Goal: Information Seeking & Learning: Learn about a topic

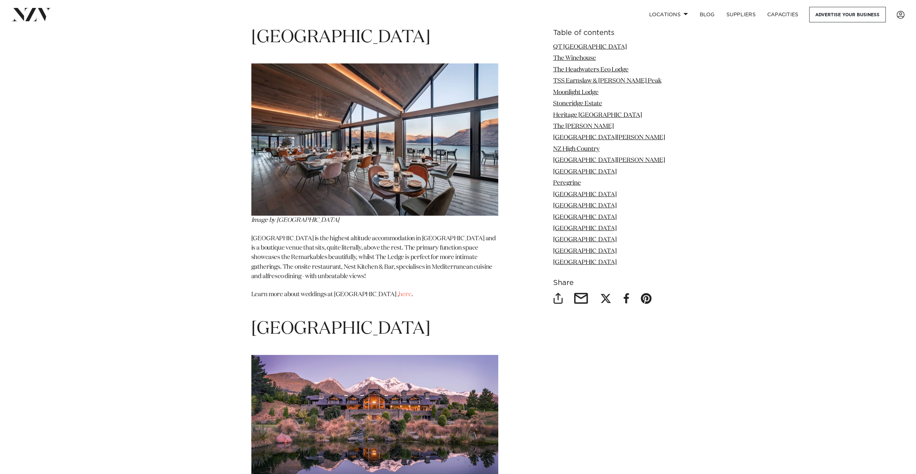
scroll to position [4980, 0]
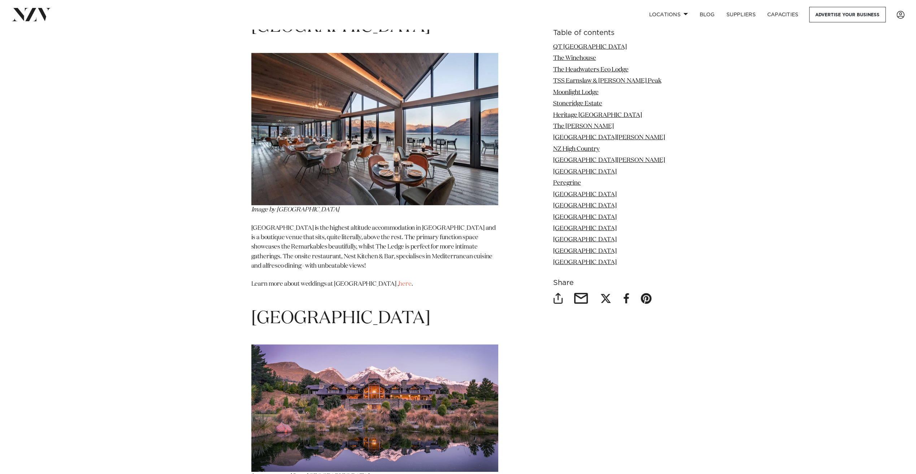
click at [317, 345] on img at bounding box center [374, 408] width 247 height 127
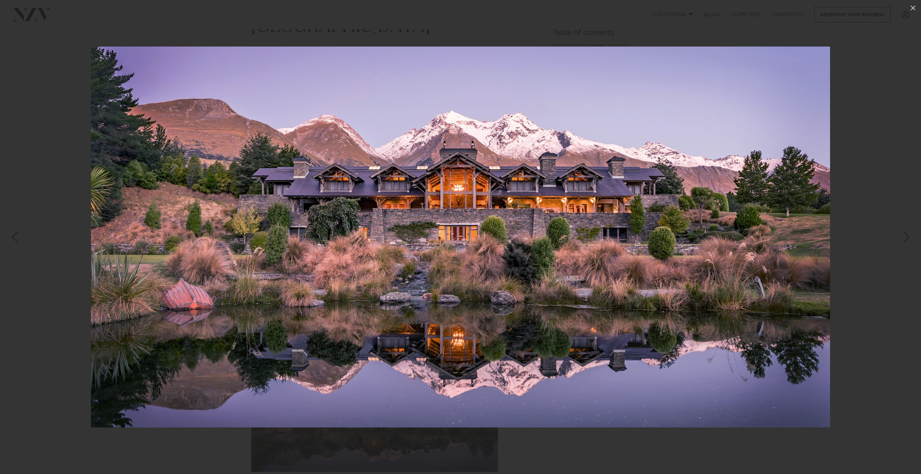
click at [69, 298] on div at bounding box center [460, 237] width 921 height 474
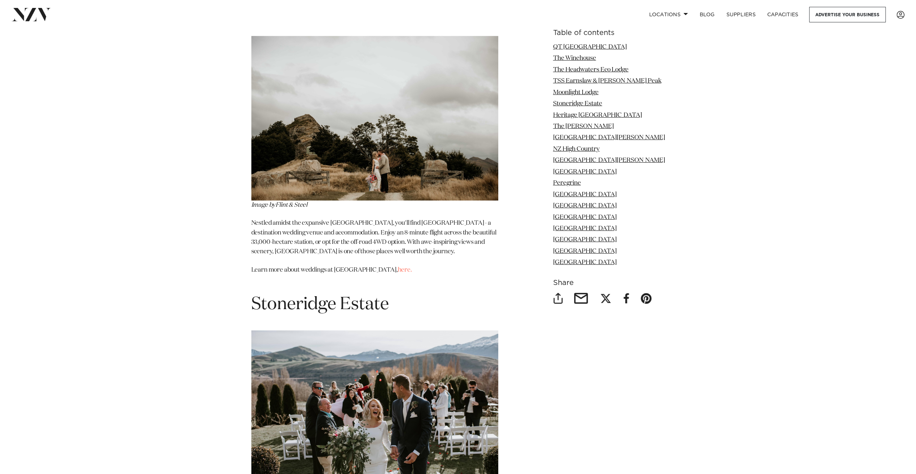
scroll to position [2238, 0]
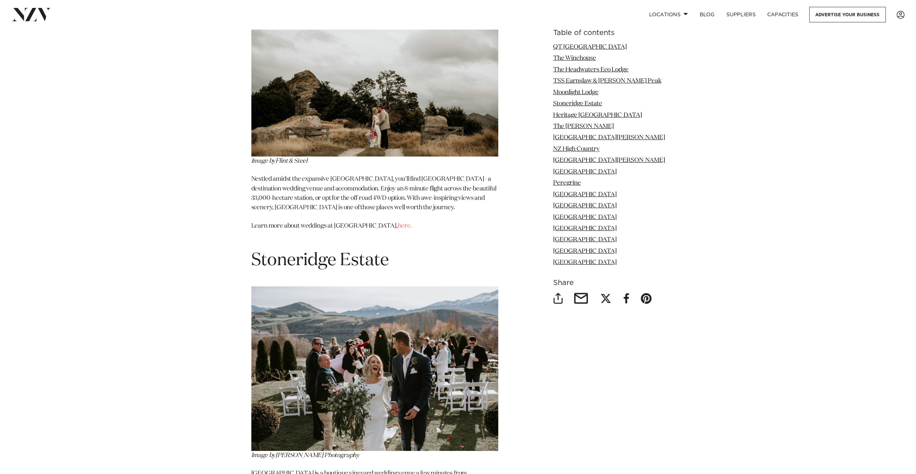
click at [323, 317] on img at bounding box center [374, 369] width 247 height 165
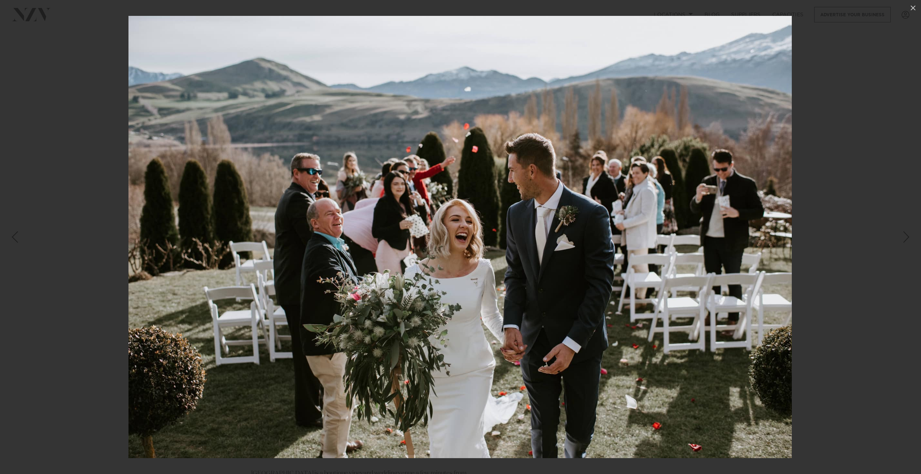
click at [54, 319] on div at bounding box center [460, 237] width 921 height 474
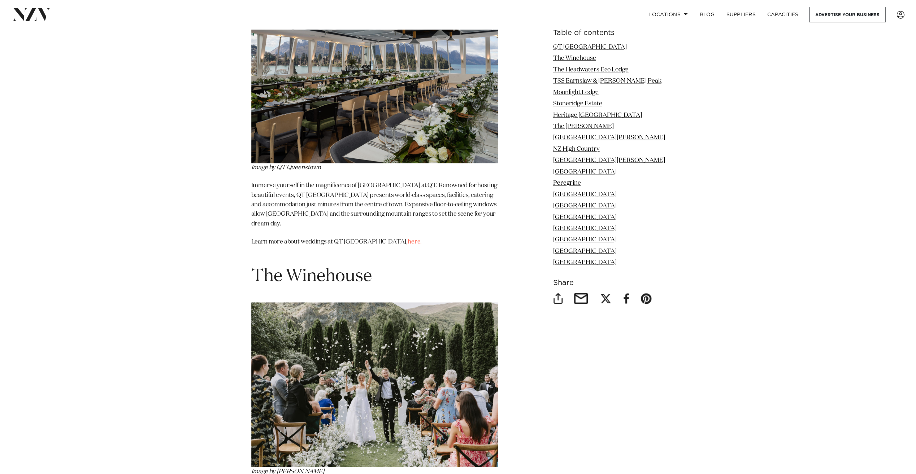
scroll to position [938, 0]
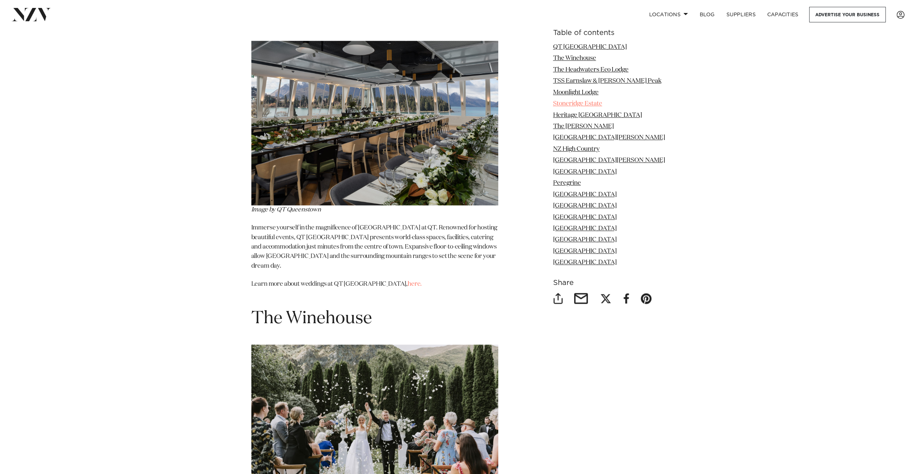
click at [585, 106] on link "Stoneridge Estate" at bounding box center [577, 104] width 49 height 6
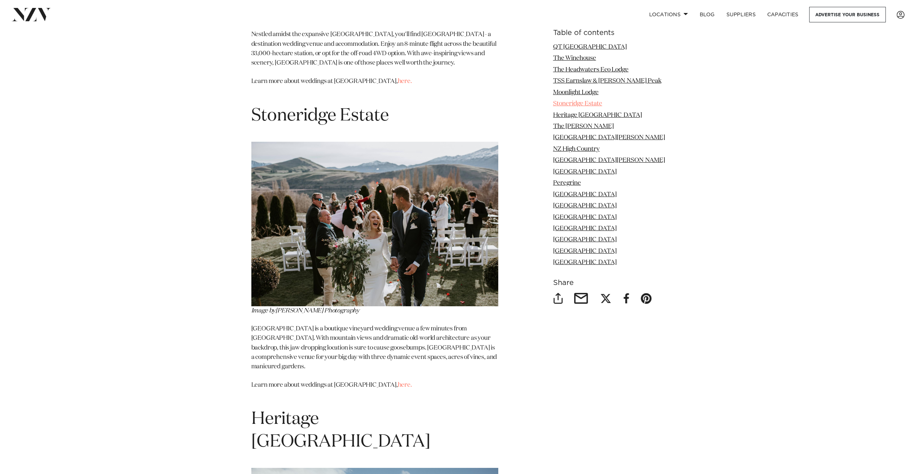
scroll to position [2397, 0]
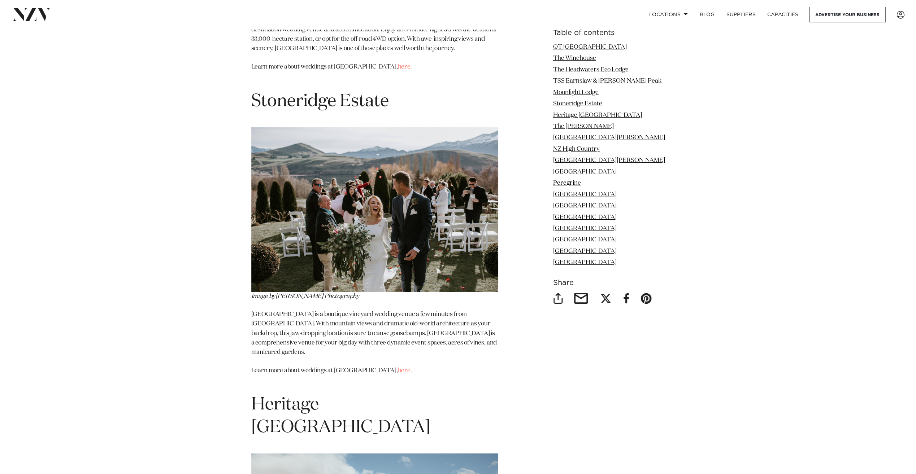
click at [376, 310] on p "[GEOGRAPHIC_DATA] is a boutique vineyard wedding venue a few minutes from [GEOG…" at bounding box center [374, 334] width 247 height 48
click at [398, 368] on link "here." at bounding box center [405, 371] width 14 height 6
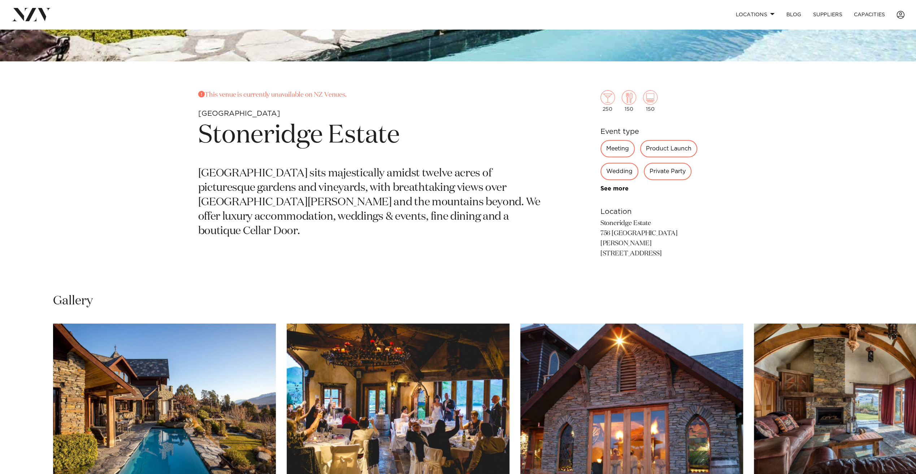
scroll to position [541, 0]
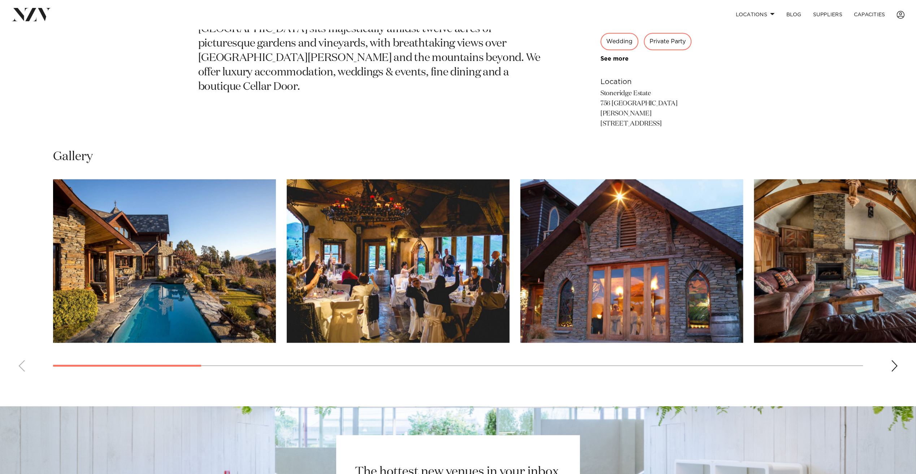
click at [222, 279] on img "1 / 19" at bounding box center [164, 260] width 223 height 163
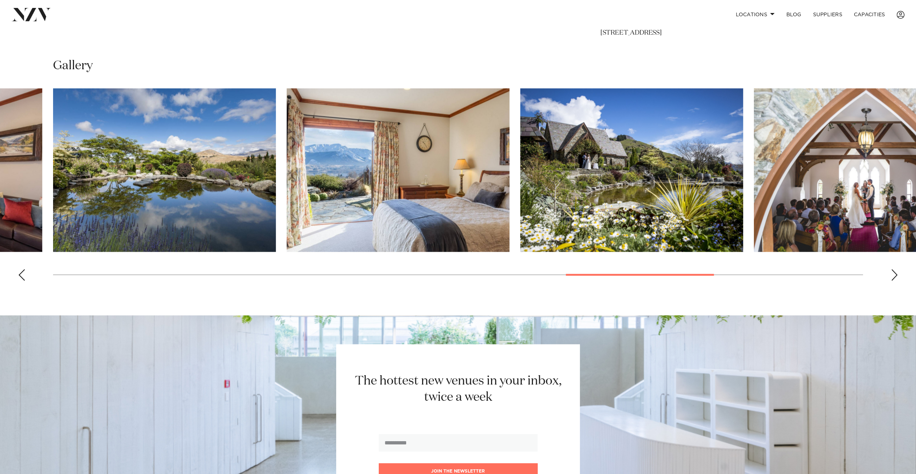
scroll to position [614, 0]
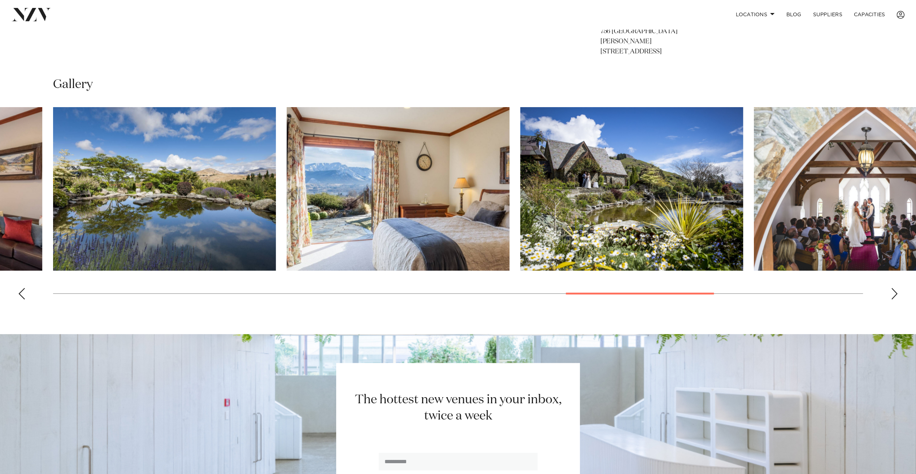
click at [873, 201] on img "16 / 19" at bounding box center [865, 188] width 223 height 163
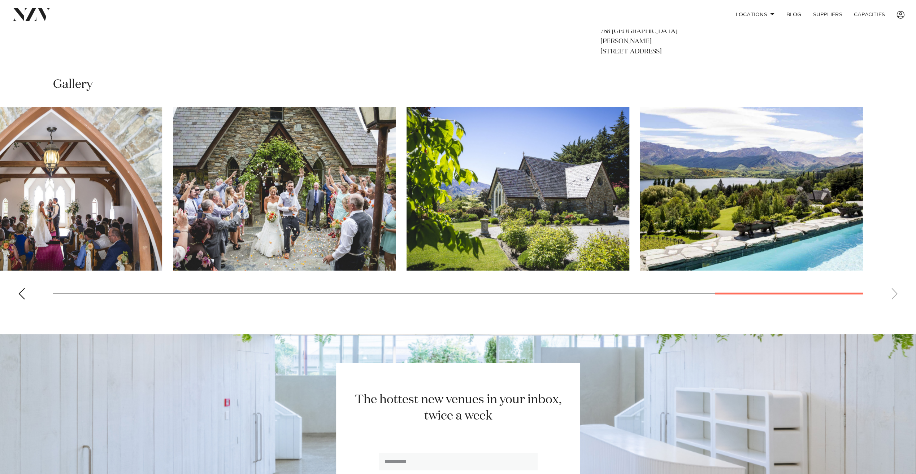
click at [894, 283] on swiper-container at bounding box center [458, 206] width 916 height 198
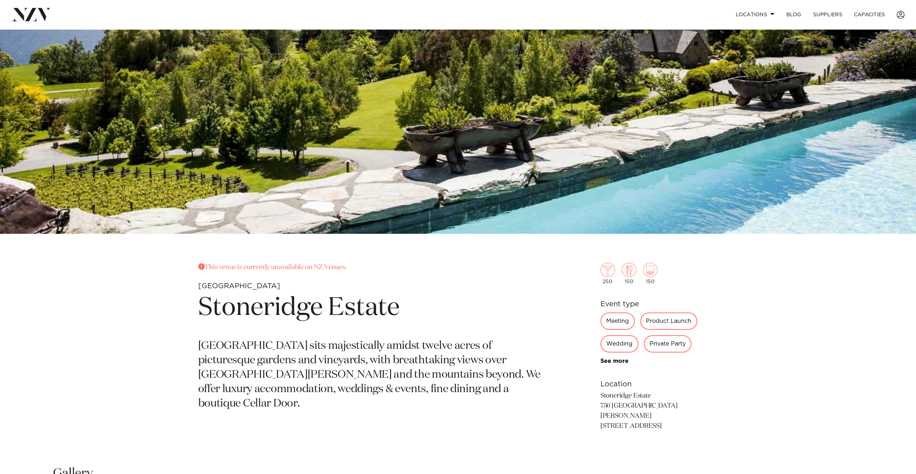
scroll to position [289, 0]
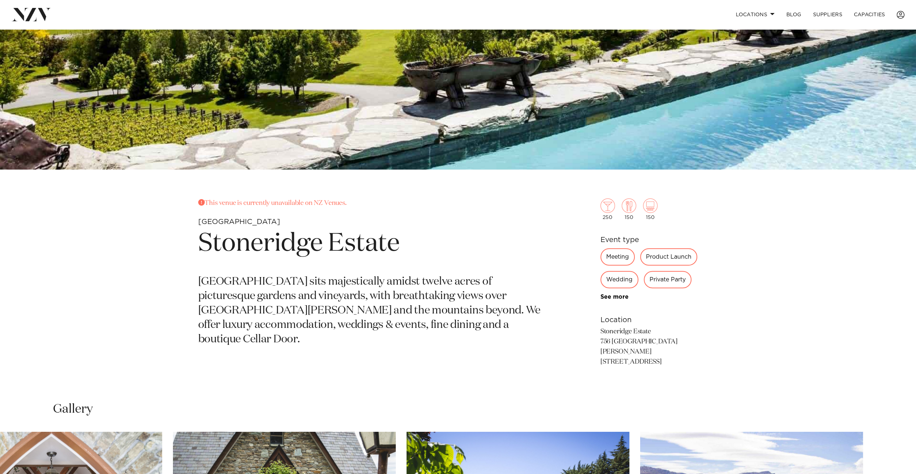
click at [622, 278] on div "Wedding" at bounding box center [619, 279] width 38 height 17
click at [613, 299] on link "See more" at bounding box center [628, 297] width 56 height 6
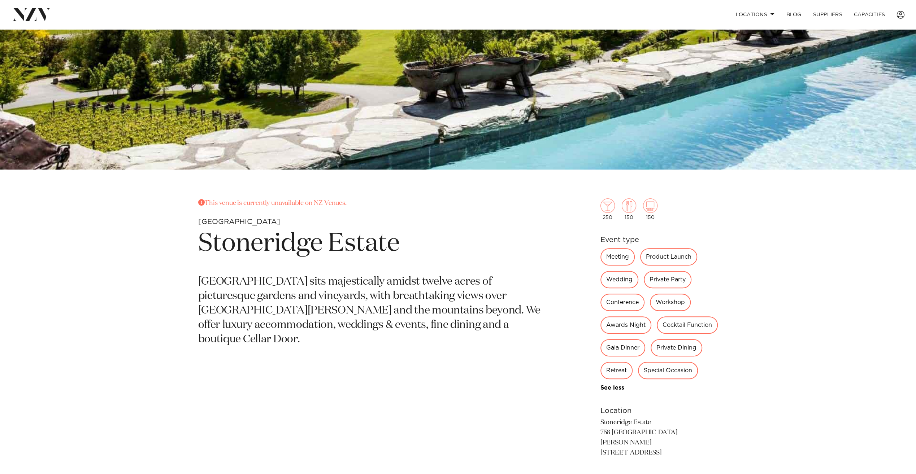
drag, startPoint x: 314, startPoint y: 322, endPoint x: 306, endPoint y: 310, distance: 14.6
click at [313, 322] on p "Stoneridge Estate sits majestically amidst twelve acres of picturesque gardens …" at bounding box center [373, 311] width 351 height 72
